Goal: Task Accomplishment & Management: Use online tool/utility

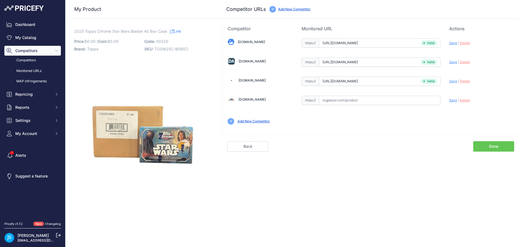
click at [47, 36] on link "My Catalog" at bounding box center [32, 38] width 56 height 10
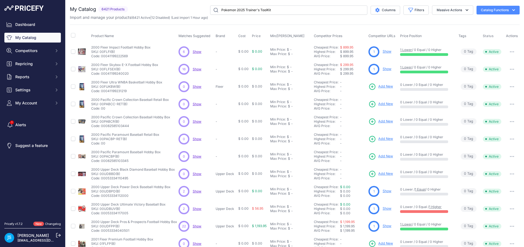
type input "Pokemon 2025 Trainer's ToolKit"
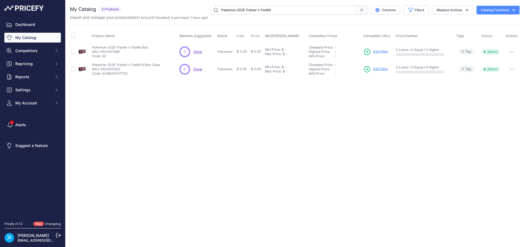
click at [380, 53] on span "Add New" at bounding box center [380, 51] width 15 height 5
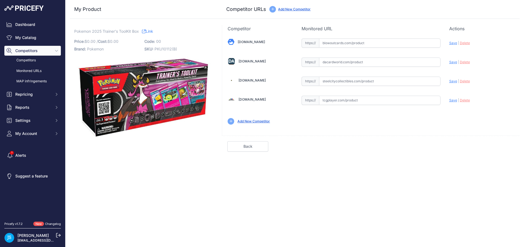
click at [353, 80] on input "text" at bounding box center [379, 81] width 121 height 9
paste input "https://www.steelcitycollectibles.com/i/pokemon-trainer&-39;s-toolkit-2025-box"
click at [452, 80] on span "Save" at bounding box center [453, 81] width 8 height 4
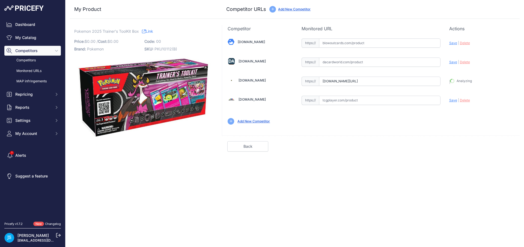
type input "https://www.steelcitycollectibles.com/i/pokemon-trainer&-39;s-toolkit-2025-box?…"
click at [351, 64] on input "text" at bounding box center [379, 62] width 121 height 9
paste input "https://www.dacardworld.com/gaming/pokemon-trainers-toolkit-2025"
click at [452, 61] on span "Save" at bounding box center [453, 62] width 8 height 4
type input "https://www.dacardworld.com/gaming/pokemon-trainers-toolkit-2025?prirule_jdsnik…"
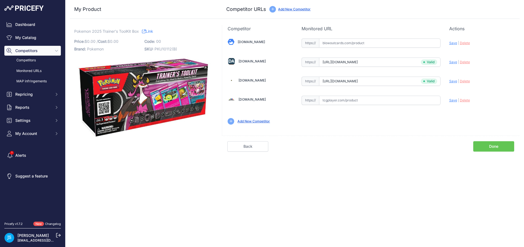
click at [359, 42] on input "text" at bounding box center [379, 42] width 121 height 9
paste input "https://www.blowoutcards.com/pokemon-2025-trainer-s-tool-kit-box.html"
click at [451, 44] on span "Save" at bounding box center [453, 43] width 8 height 4
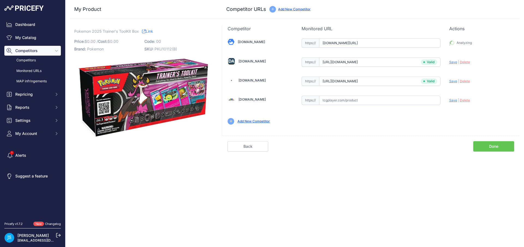
type input "https://www.blowoutcards.com/pokemon-2025-trainer-s-tool-kit-box.html?prirule_j…"
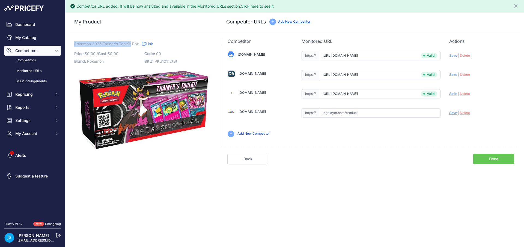
drag, startPoint x: 74, startPoint y: 44, endPoint x: 132, endPoint y: 41, distance: 57.6
click at [132, 41] on span "Pokemon 2025 Trainer's ToolKit Box" at bounding box center [106, 43] width 65 height 7
copy span "Pokemon 2025 Trainer's ToolKit"
click at [43, 36] on link "My Catalog" at bounding box center [32, 38] width 56 height 10
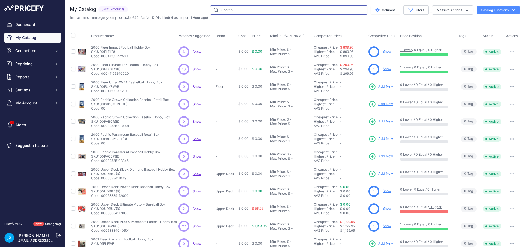
click at [260, 11] on input "text" at bounding box center [288, 9] width 157 height 9
paste input "Pokemon 2025 Trainer's ToolKit"
type input "Pokemon 2025 Trainer's ToolKit"
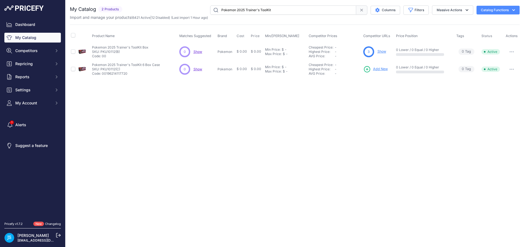
click at [384, 69] on span "Add New" at bounding box center [380, 69] width 15 height 5
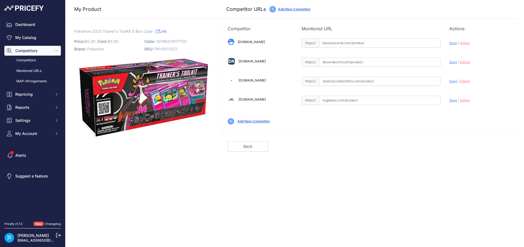
click at [379, 86] on input "text" at bounding box center [379, 81] width 121 height 9
paste input "[URL][DOMAIN_NAME]"
click at [451, 81] on span "Save" at bounding box center [453, 81] width 8 height 4
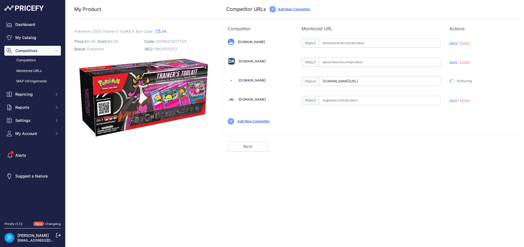
type input "[URL][DOMAIN_NAME]"
click at [368, 63] on input "text" at bounding box center [379, 62] width 121 height 9
paste input "[URL][DOMAIN_NAME]"
click at [451, 63] on span "Save" at bounding box center [453, 62] width 8 height 4
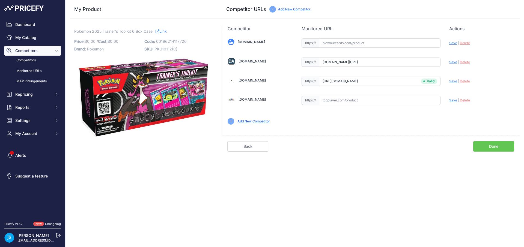
scroll to position [0, 0]
type input "[URL][DOMAIN_NAME]"
click at [350, 39] on input "text" at bounding box center [379, 42] width 121 height 9
paste input "[URL][DOMAIN_NAME]"
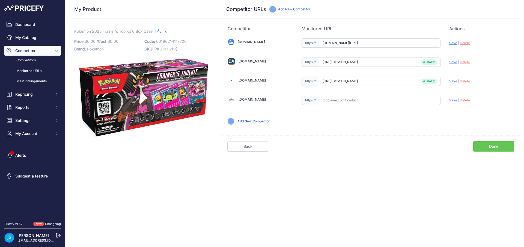
click at [455, 43] on span "Save" at bounding box center [453, 43] width 8 height 4
type input "[URL][DOMAIN_NAME]"
